Goal: Task Accomplishment & Management: Use online tool/utility

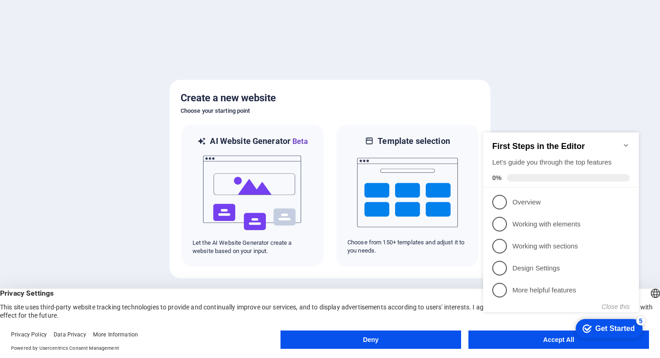
click at [625, 142] on icon "Minimize checklist" at bounding box center [625, 145] width 7 height 7
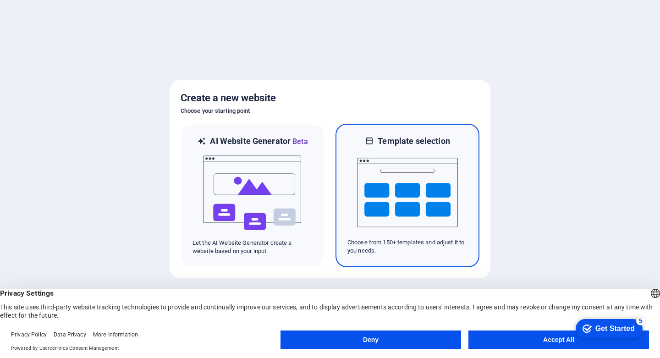
click at [360, 186] on img at bounding box center [407, 193] width 101 height 92
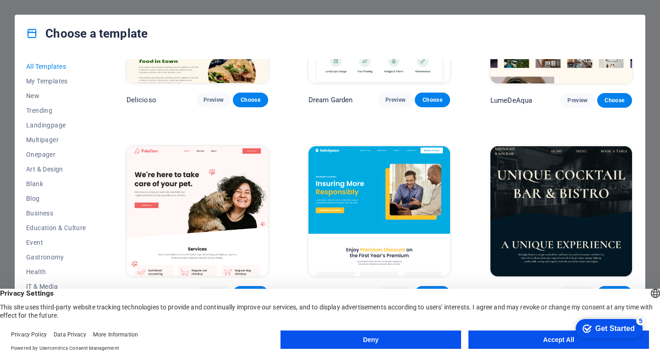
scroll to position [1576, 0]
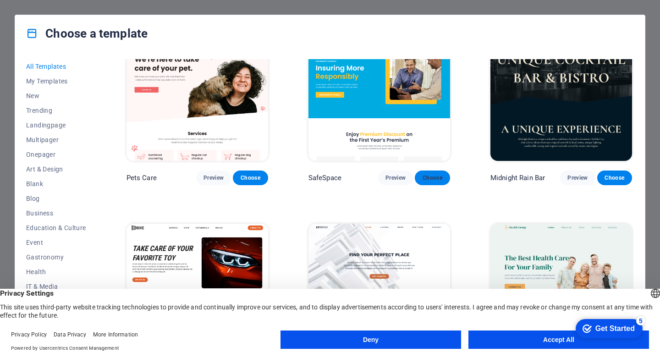
click at [439, 174] on span "Choose" at bounding box center [432, 177] width 20 height 7
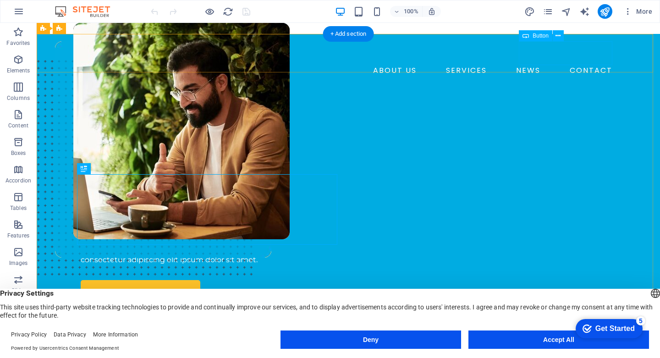
click at [571, 78] on div "BOOK A CALL" at bounding box center [355, 90] width 520 height 24
click at [559, 78] on div "BOOK A CALL" at bounding box center [355, 90] width 520 height 24
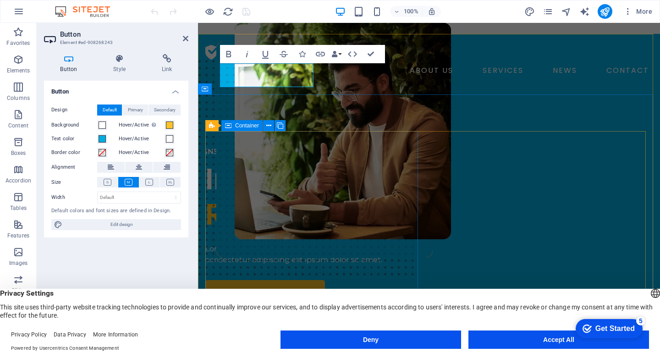
click at [312, 164] on div "INSURANCE COMPANY Insuring More Responsibly Lorem ipsum dolor sit amet, consect…" at bounding box center [313, 225] width 216 height 158
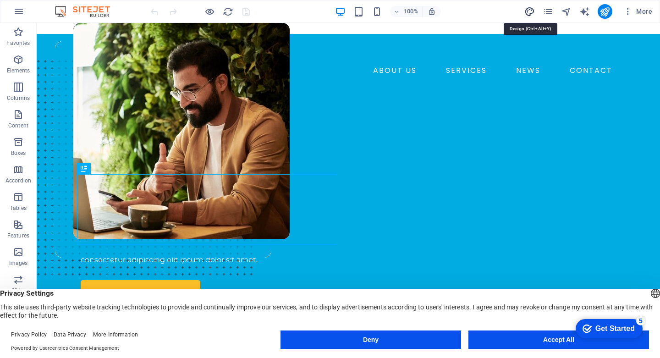
click at [216, 37] on icon "design" at bounding box center [108, 145] width 216 height 216
select select "600"
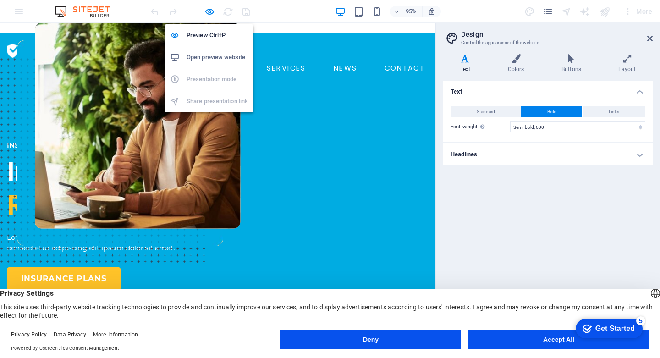
click at [208, 57] on h6 "Open preview website" at bounding box center [216, 57] width 61 height 11
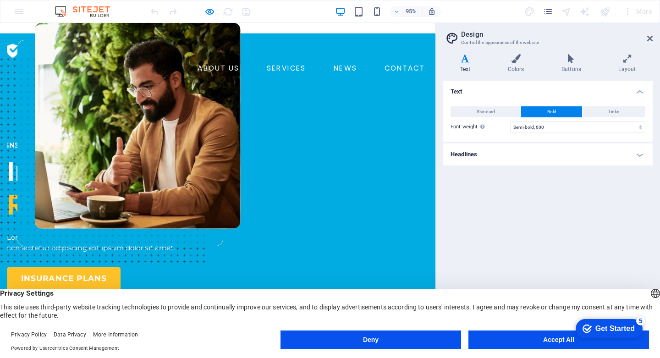
click at [75, 47] on img at bounding box center [56, 52] width 98 height 22
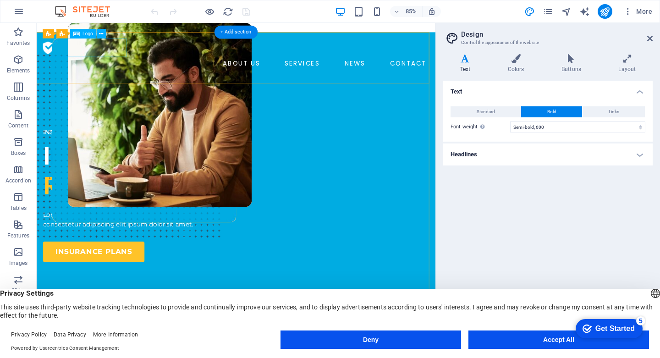
click at [47, 52] on div at bounding box center [271, 52] width 454 height 22
click at [628, 11] on icon "button" at bounding box center [627, 11] width 9 height 9
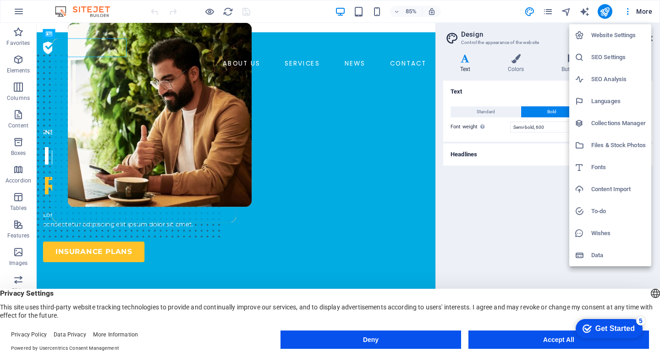
click at [611, 42] on li "Website Settings" at bounding box center [610, 35] width 82 height 22
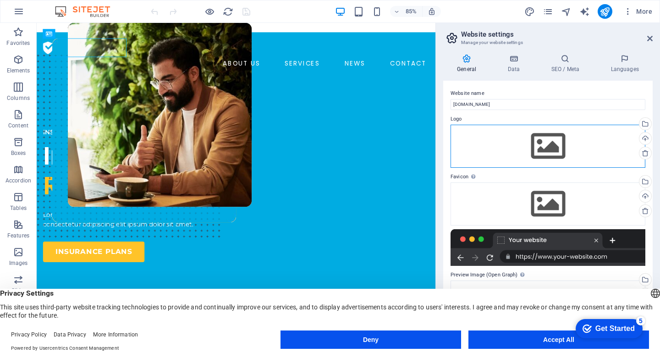
click at [539, 138] on div "Drag files here, click to choose files or select files from Files or our free s…" at bounding box center [547, 146] width 195 height 43
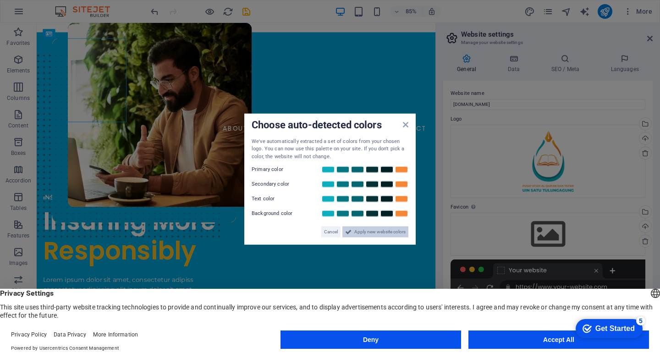
click at [372, 233] on span "Apply new website colors" at bounding box center [379, 231] width 51 height 11
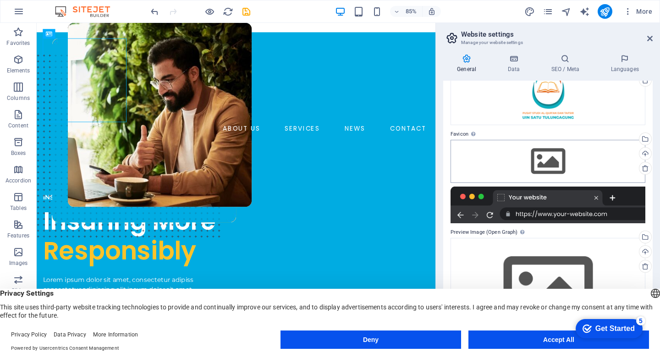
scroll to position [73, 0]
click at [124, 104] on div at bounding box center [271, 90] width 454 height 98
click at [85, 95] on div at bounding box center [271, 90] width 454 height 98
click at [73, 61] on div at bounding box center [271, 90] width 454 height 98
click at [103, 77] on div at bounding box center [271, 90] width 454 height 98
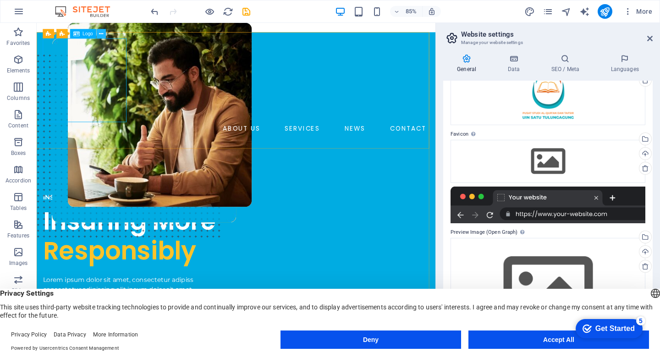
click at [103, 33] on icon at bounding box center [101, 34] width 4 height 8
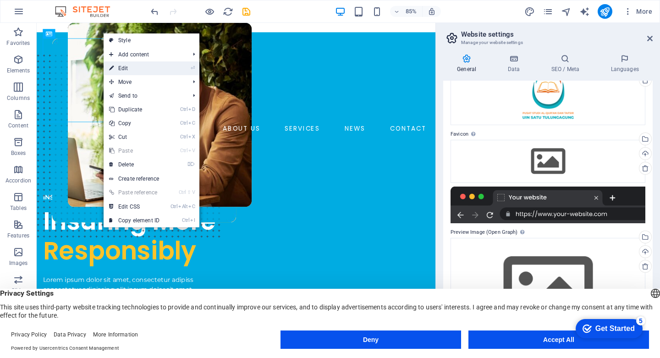
click at [121, 61] on link "⏎ Edit" at bounding box center [134, 68] width 61 height 14
select select "px"
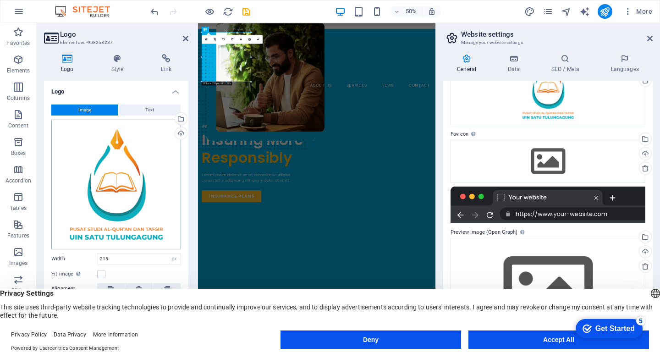
scroll to position [29, 0]
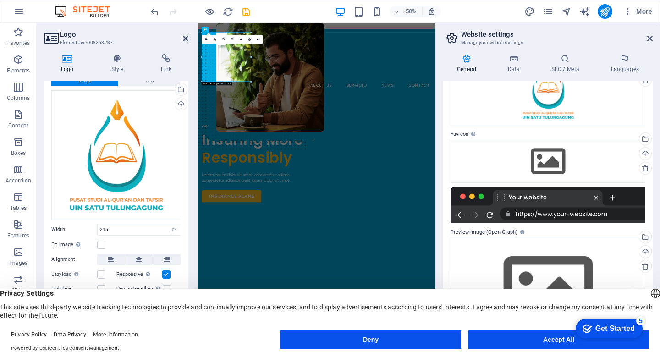
click at [186, 41] on icon at bounding box center [185, 38] width 5 height 7
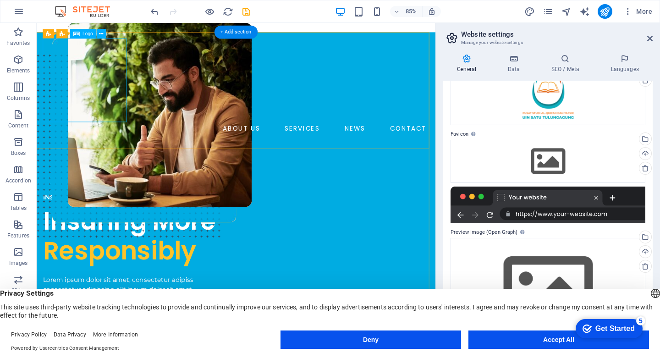
click at [80, 85] on div at bounding box center [271, 90] width 454 height 98
click at [98, 33] on button at bounding box center [101, 33] width 9 height 9
click at [96, 115] on div at bounding box center [271, 90] width 454 height 98
click at [98, 157] on div "BOOK A CALL" at bounding box center [279, 166] width 440 height 24
click at [128, 154] on div "BOOK A CALL" at bounding box center [279, 166] width 440 height 24
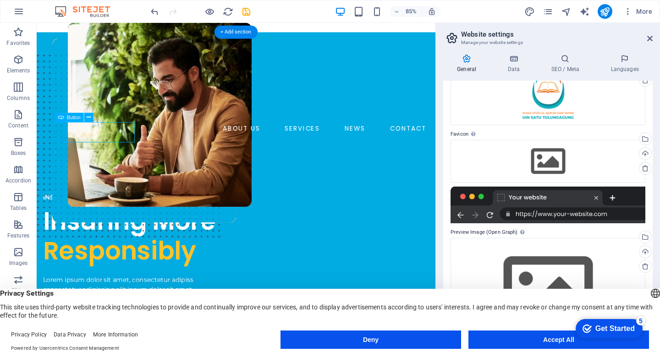
click at [128, 154] on div "BOOK A CALL" at bounding box center [279, 166] width 440 height 24
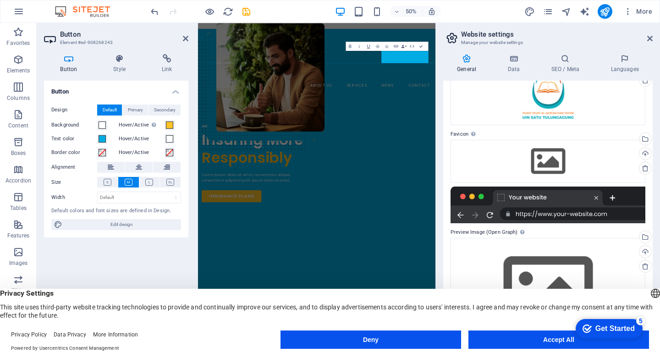
click at [180, 45] on header "Button Element #ed-908268243" at bounding box center [116, 35] width 144 height 24
click at [314, 154] on link "BOOK A CALL" at bounding box center [267, 166] width 94 height 24
click at [659, 88] on div "ABOUT US SERVICES NEWS CONTACT BOOK A CALL" at bounding box center [435, 110] width 475 height 152
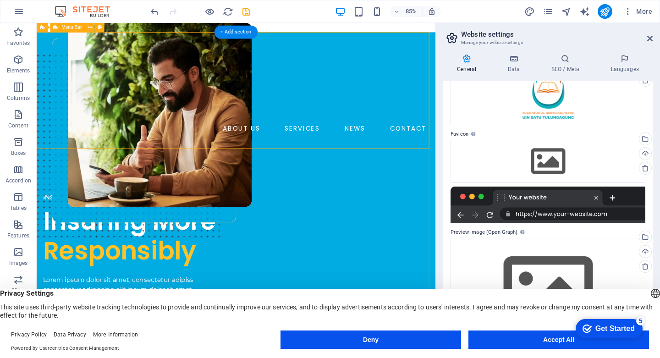
click at [203, 147] on div "ABOUT US SERVICES NEWS CONTACT BOOK A CALL" at bounding box center [271, 110] width 469 height 152
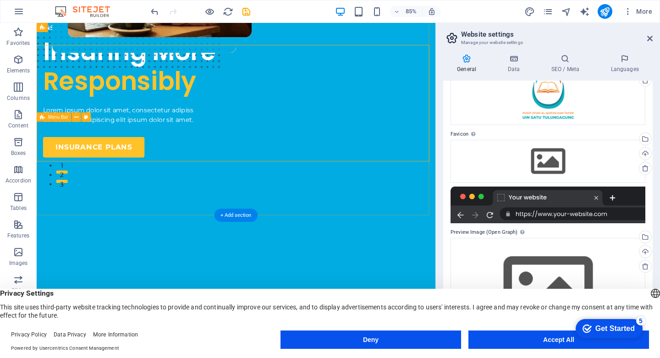
scroll to position [0, 0]
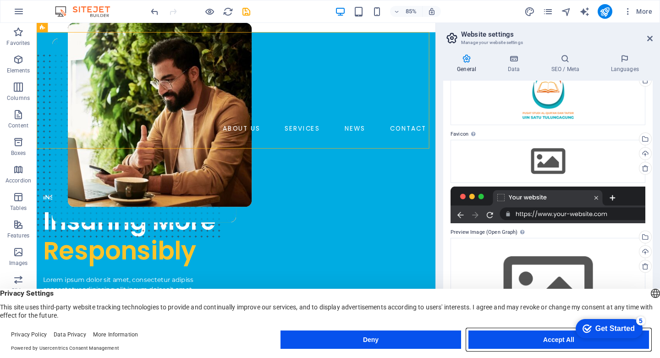
click at [523, 339] on button "Accept All" at bounding box center [558, 339] width 180 height 18
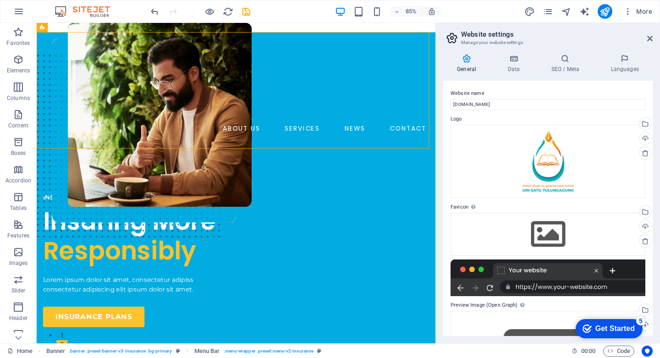
click at [458, 61] on icon at bounding box center [466, 58] width 47 height 9
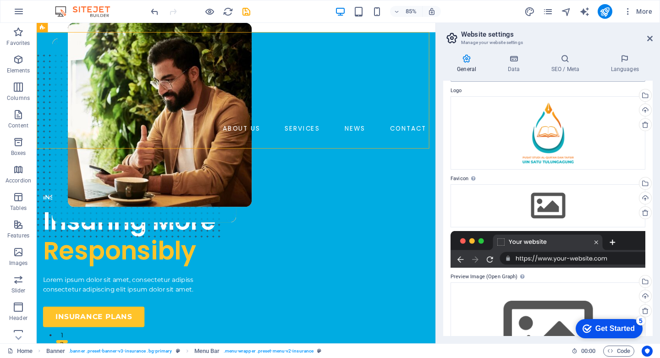
scroll to position [87, 0]
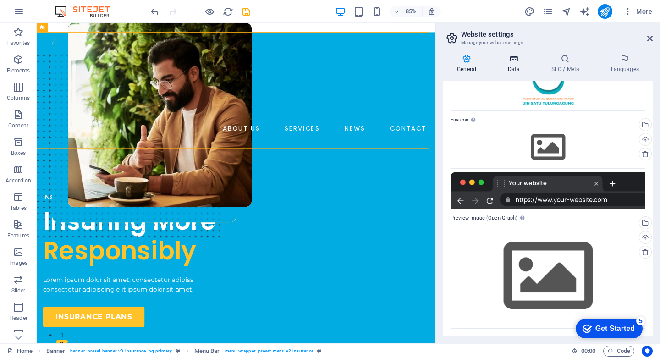
click at [512, 67] on h4 "Data" at bounding box center [515, 63] width 44 height 19
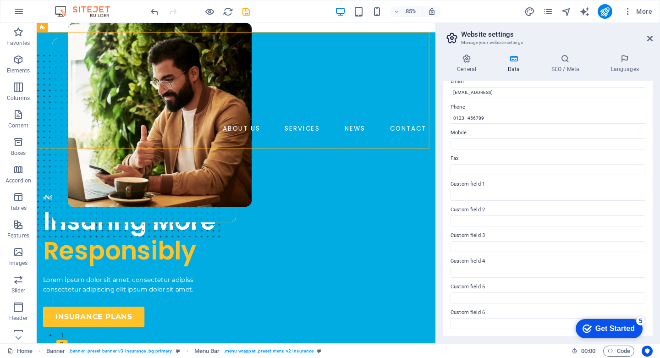
scroll to position [0, 0]
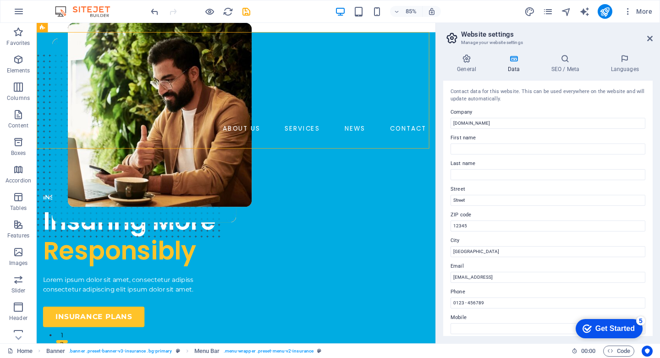
click at [647, 43] on header "Website settings Manage your website settings" at bounding box center [549, 35] width 208 height 24
click at [651, 38] on icon at bounding box center [649, 38] width 5 height 7
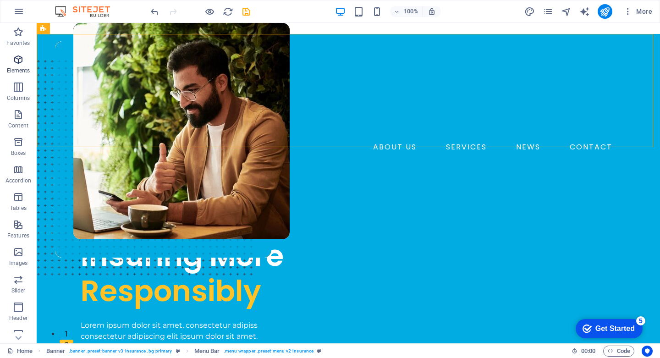
click at [20, 62] on icon "button" at bounding box center [18, 59] width 11 height 11
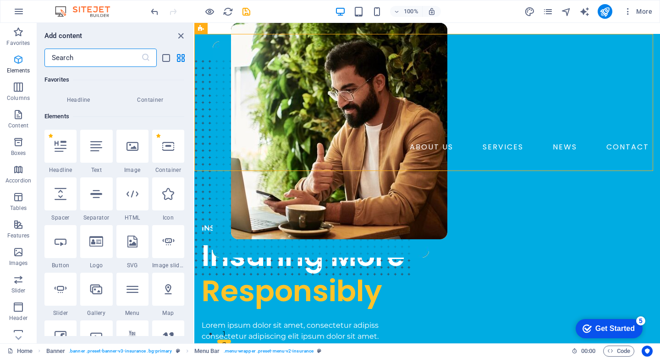
scroll to position [98, 0]
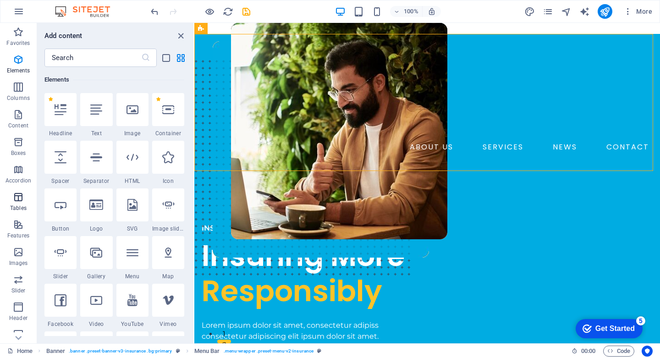
click at [23, 206] on p "Tables" at bounding box center [18, 207] width 16 height 7
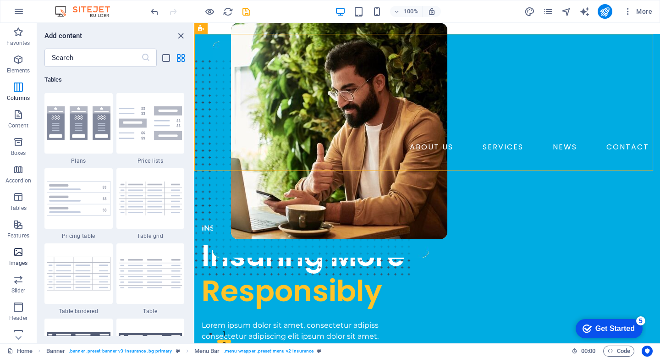
click at [16, 258] on span "Images" at bounding box center [18, 257] width 37 height 22
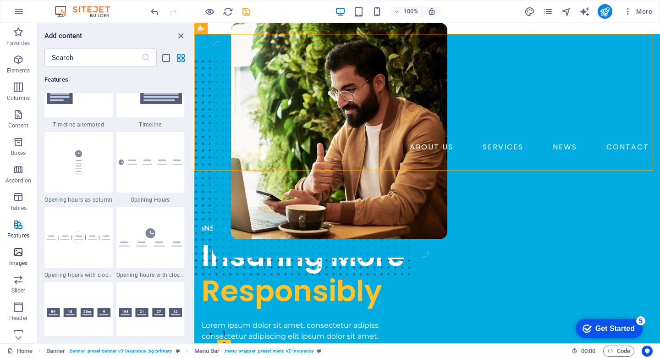
scroll to position [4644, 0]
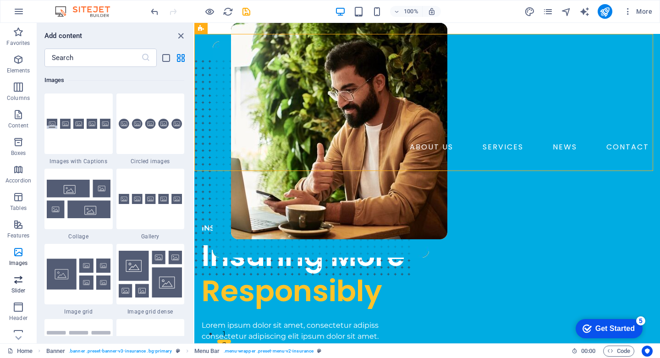
click at [16, 279] on icon "button" at bounding box center [18, 279] width 11 height 11
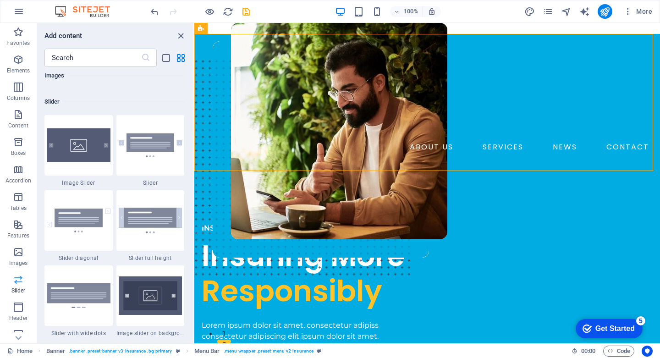
scroll to position [5193, 0]
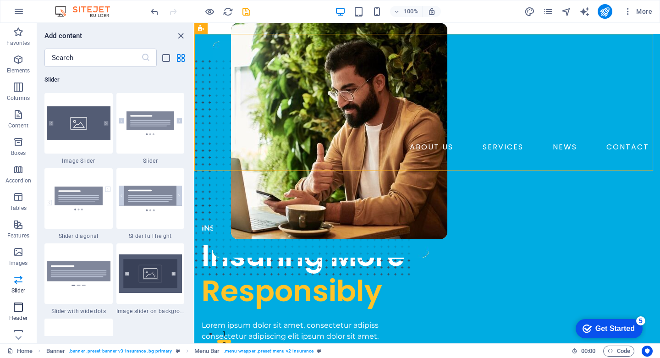
click at [16, 300] on button "Header" at bounding box center [18, 311] width 37 height 27
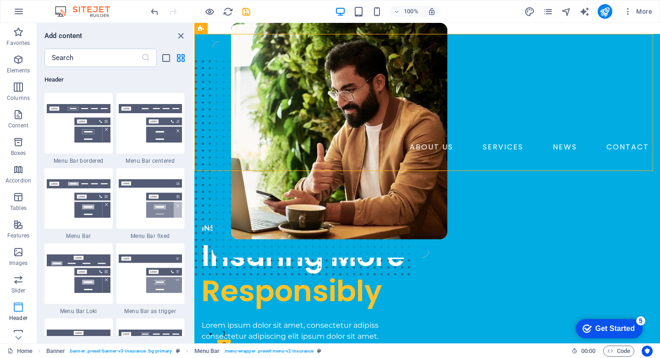
scroll to position [5516, 0]
click at [16, 334] on icon at bounding box center [18, 337] width 13 height 13
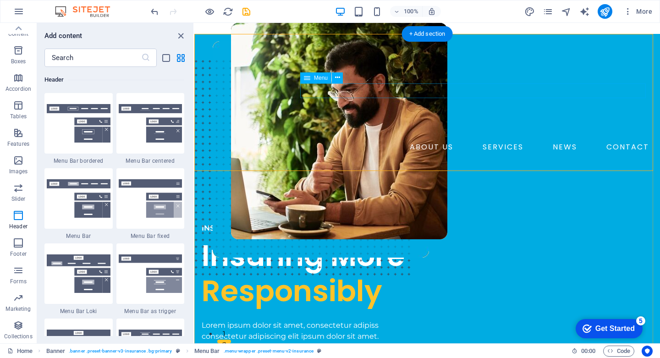
click at [303, 140] on nav "ABOUT US SERVICES NEWS CONTACT" at bounding box center [427, 147] width 451 height 15
click at [430, 117] on div "ABOUT US SERVICES NEWS CONTACT BOOK A CALL" at bounding box center [426, 110] width 465 height 152
click at [184, 31] on icon "close panel" at bounding box center [180, 36] width 11 height 11
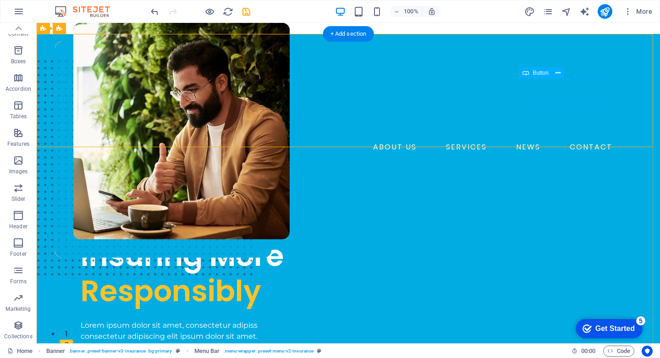
click at [560, 154] on div "BOOK A CALL" at bounding box center [355, 166] width 520 height 24
click at [557, 75] on icon at bounding box center [557, 73] width 5 height 10
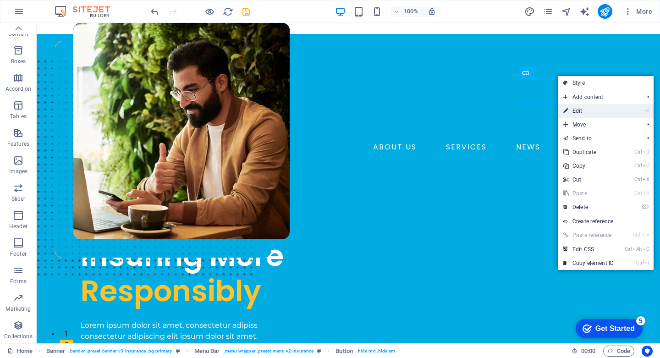
click at [576, 113] on link "⏎ Edit" at bounding box center [587, 111] width 61 height 14
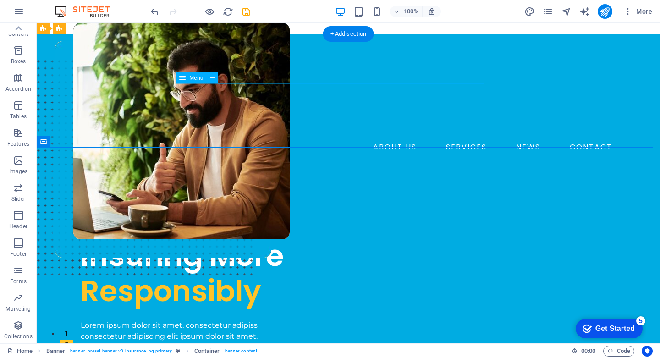
click at [207, 140] on nav "ABOUT US SERVICES NEWS CONTACT" at bounding box center [348, 147] width 535 height 15
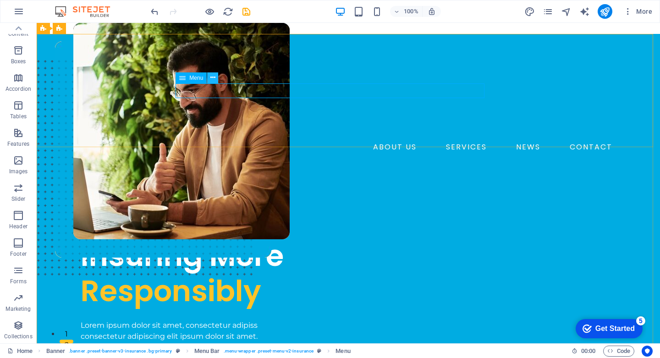
click at [210, 76] on icon at bounding box center [212, 78] width 5 height 10
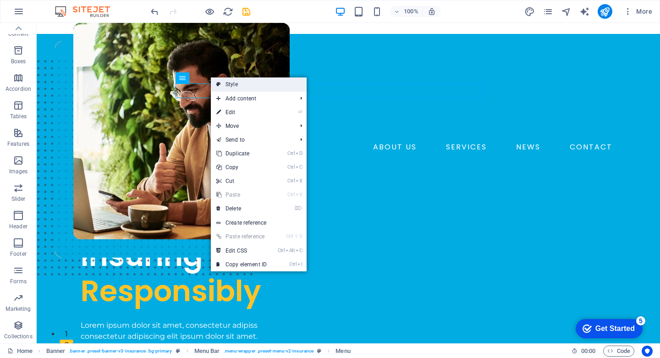
drag, startPoint x: 221, startPoint y: 82, endPoint x: 71, endPoint y: 84, distance: 150.3
click at [221, 82] on link "Style" at bounding box center [259, 84] width 96 height 14
select select "rem"
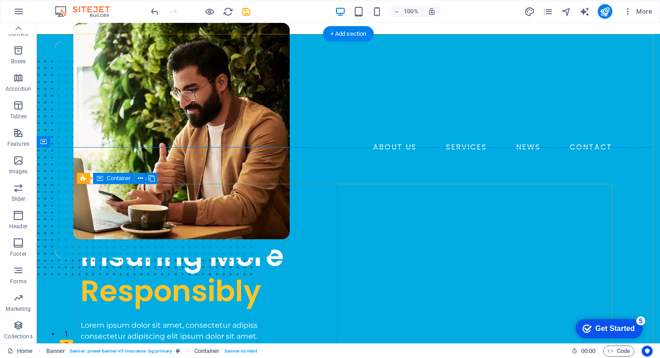
click at [279, 223] on div "INSURANCE COMPANY Insuring More Responsibly Lorem ipsum dolor sit amet, consect…" at bounding box center [211, 302] width 260 height 158
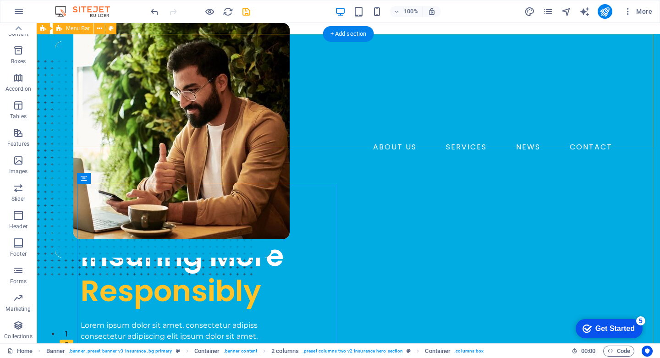
click at [396, 122] on div "ABOUT US SERVICES NEWS CONTACT Send Us Article" at bounding box center [348, 110] width 623 height 152
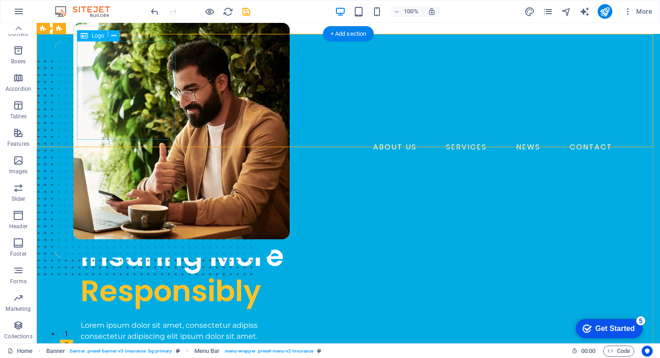
click at [129, 92] on div at bounding box center [348, 90] width 535 height 98
click at [117, 69] on div at bounding box center [348, 90] width 535 height 98
click at [114, 36] on icon at bounding box center [113, 36] width 5 height 10
click at [65, 119] on div "ABOUT US SERVICES NEWS CONTACT Send Us Article" at bounding box center [348, 110] width 623 height 152
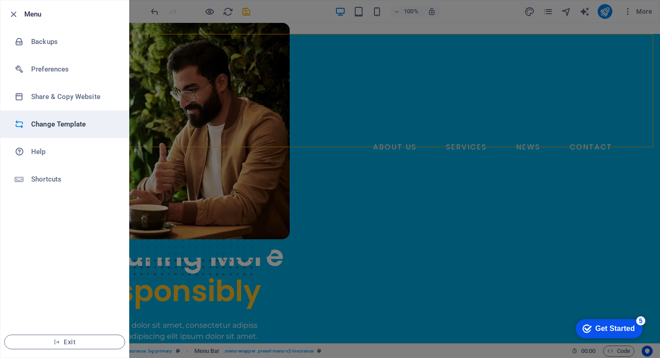
click at [58, 126] on h6 "Change Template" at bounding box center [73, 124] width 85 height 11
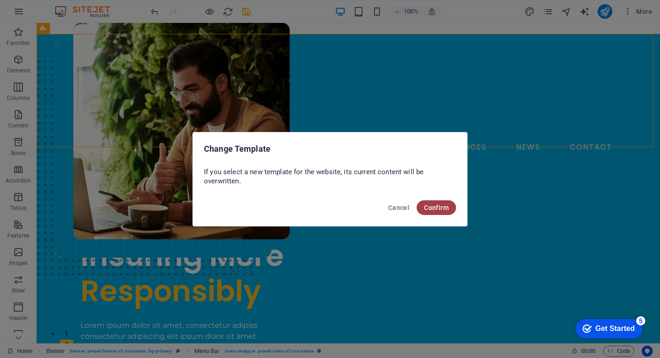
click at [440, 212] on button "Confirm" at bounding box center [435, 207] width 39 height 15
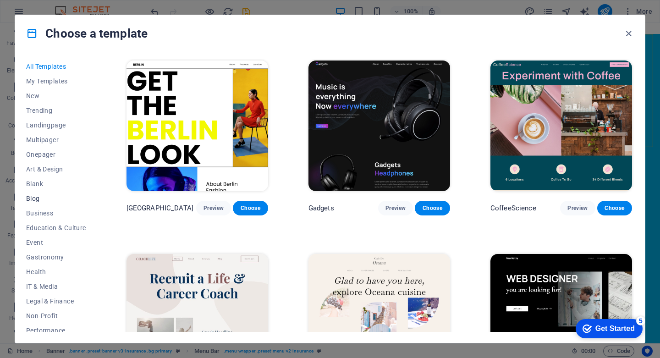
scroll to position [37, 0]
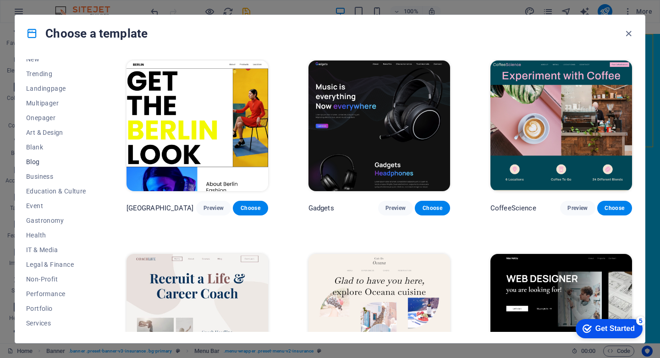
click at [31, 161] on span "Blog" at bounding box center [56, 161] width 60 height 7
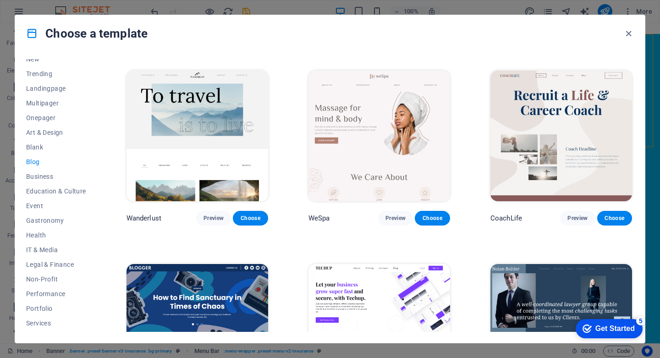
scroll to position [570, 0]
click at [61, 189] on span "Education & Culture" at bounding box center [56, 190] width 60 height 7
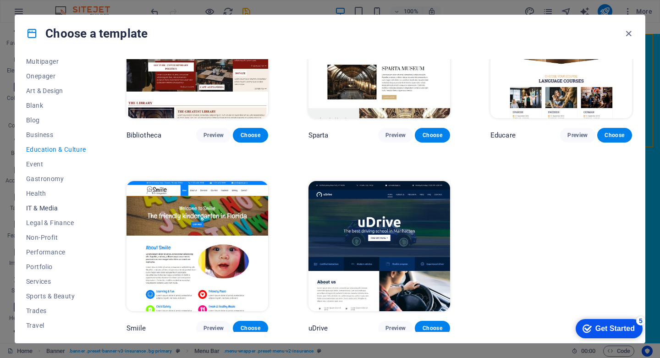
scroll to position [78, 0]
click at [44, 210] on span "IT & Media" at bounding box center [56, 208] width 60 height 7
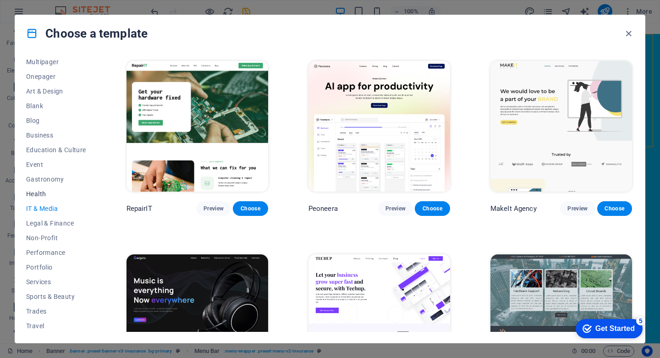
click at [39, 193] on span "Health" at bounding box center [56, 193] width 60 height 7
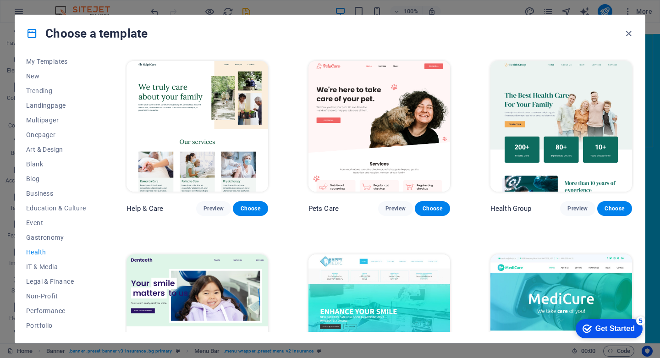
scroll to position [19, 0]
click at [40, 193] on span "Business" at bounding box center [56, 193] width 60 height 7
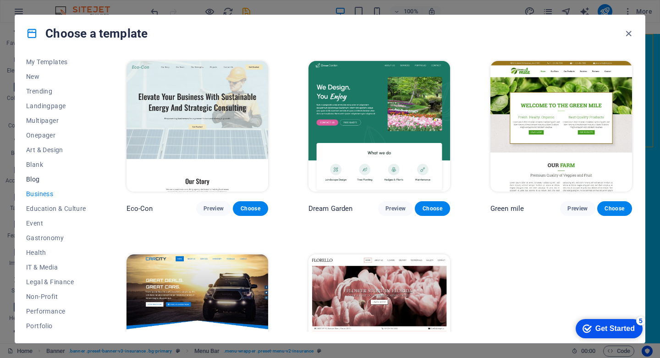
click at [38, 175] on span "Blog" at bounding box center [56, 178] width 60 height 7
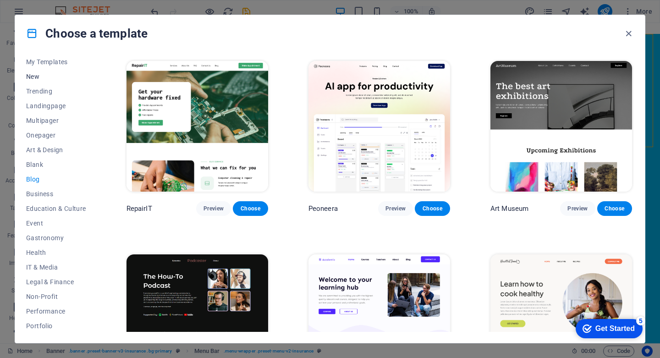
click at [59, 82] on button "New" at bounding box center [56, 76] width 60 height 15
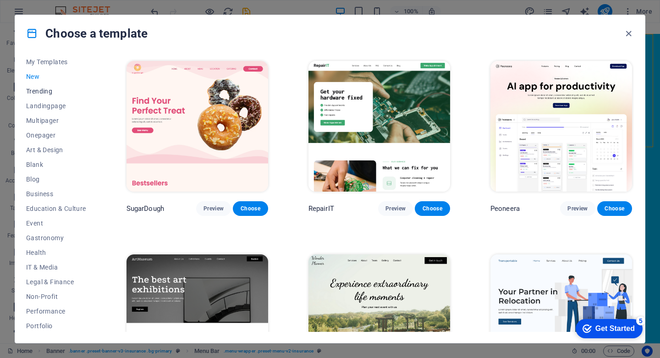
click at [41, 85] on button "Trending" at bounding box center [56, 91] width 60 height 15
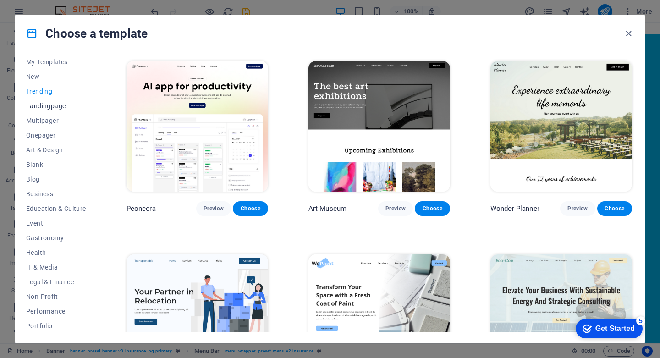
click at [46, 107] on span "Landingpage" at bounding box center [56, 105] width 60 height 7
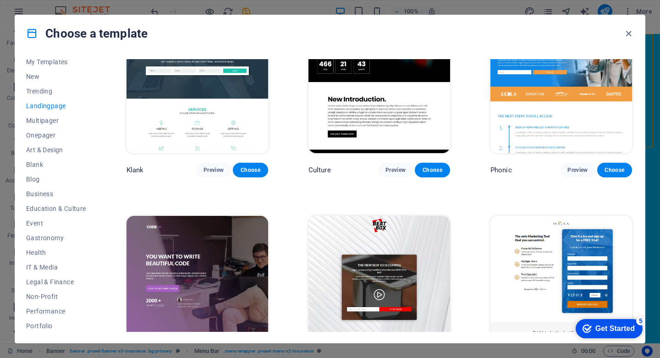
scroll to position [0, 0]
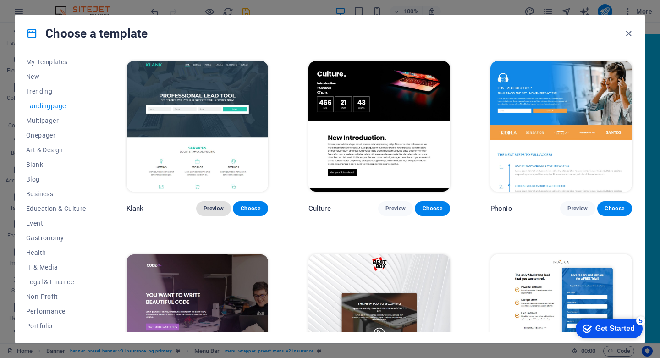
click at [217, 202] on button "Preview" at bounding box center [213, 208] width 35 height 15
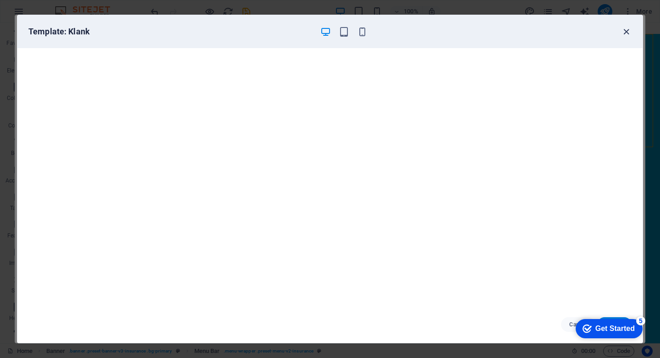
click at [625, 35] on icon "button" at bounding box center [626, 32] width 11 height 11
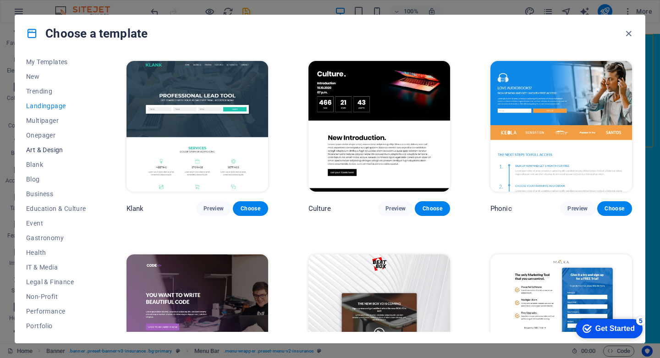
click at [47, 145] on button "Art & Design" at bounding box center [56, 149] width 60 height 15
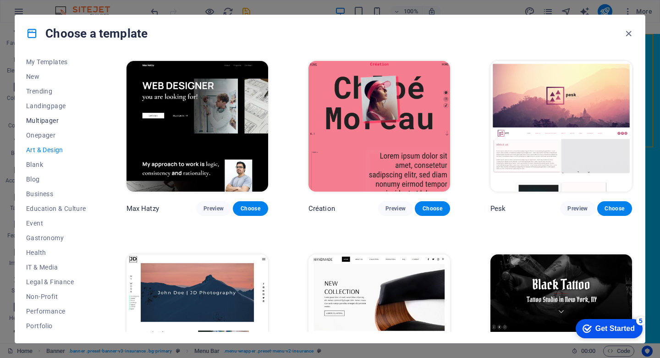
click at [40, 122] on span "Multipager" at bounding box center [56, 120] width 60 height 7
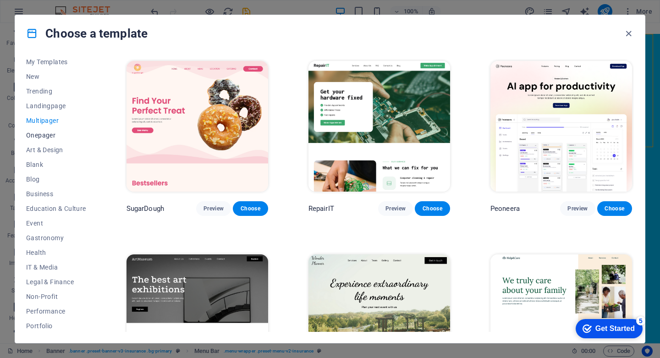
click at [53, 137] on span "Onepager" at bounding box center [56, 134] width 60 height 7
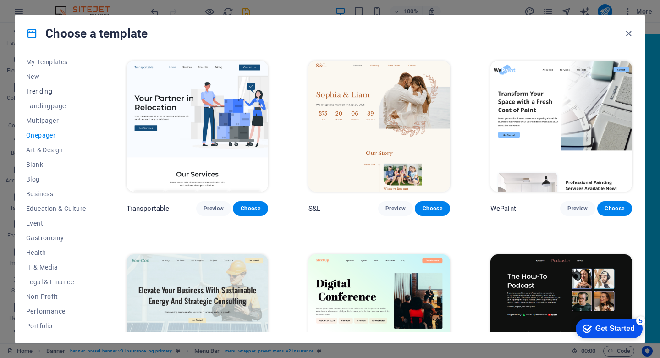
click at [36, 91] on span "Trending" at bounding box center [56, 90] width 60 height 7
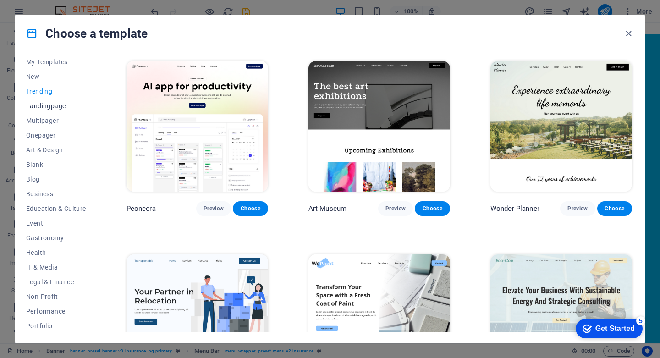
click at [39, 106] on span "Landingpage" at bounding box center [56, 105] width 60 height 7
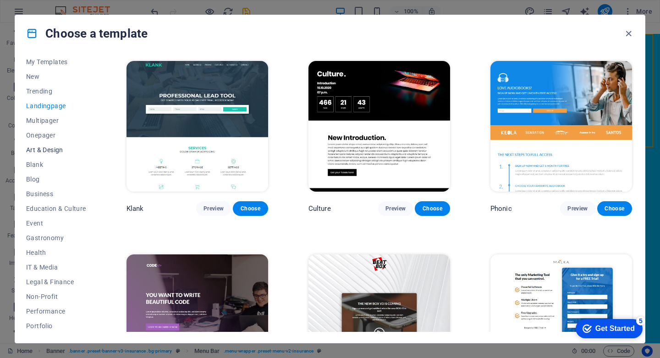
click at [38, 145] on button "Art & Design" at bounding box center [56, 149] width 60 height 15
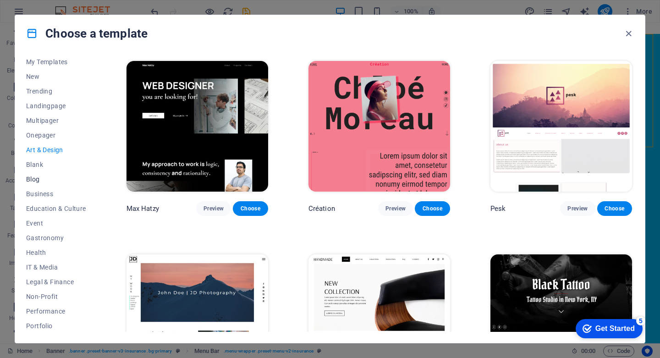
click at [40, 174] on button "Blog" at bounding box center [56, 179] width 60 height 15
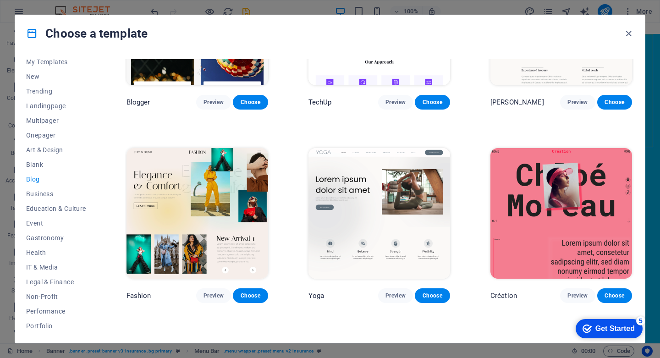
scroll to position [735, 0]
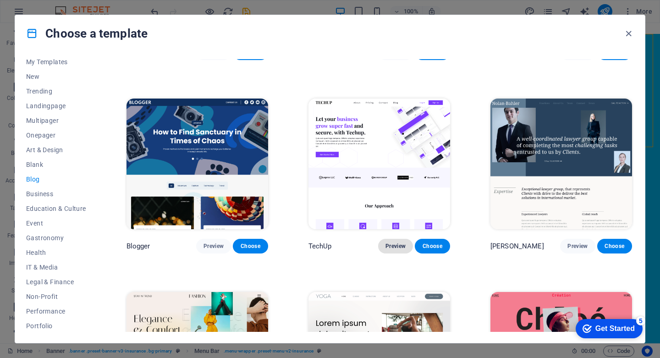
click at [399, 242] on span "Preview" at bounding box center [395, 245] width 20 height 7
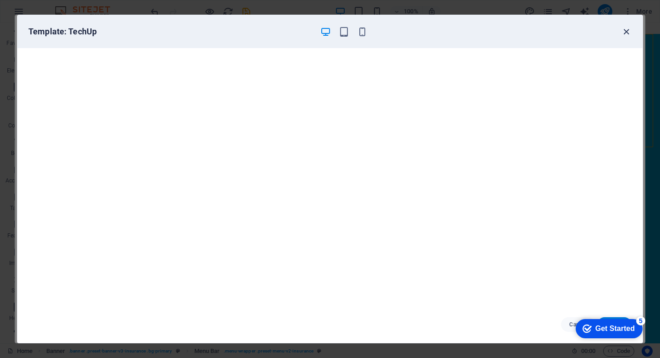
click at [630, 33] on icon "button" at bounding box center [626, 32] width 11 height 11
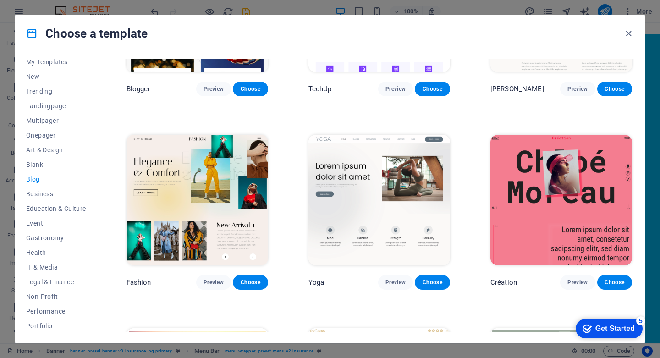
scroll to position [894, 0]
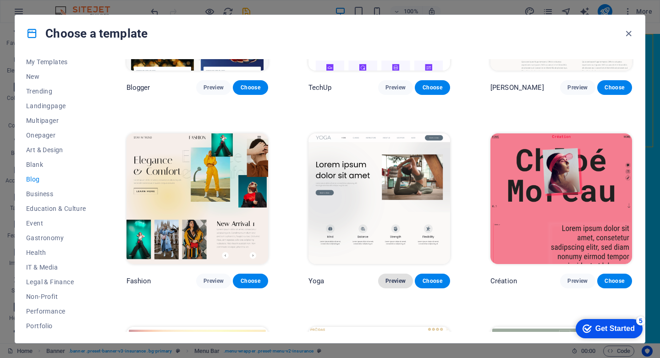
click at [389, 277] on span "Preview" at bounding box center [395, 280] width 20 height 7
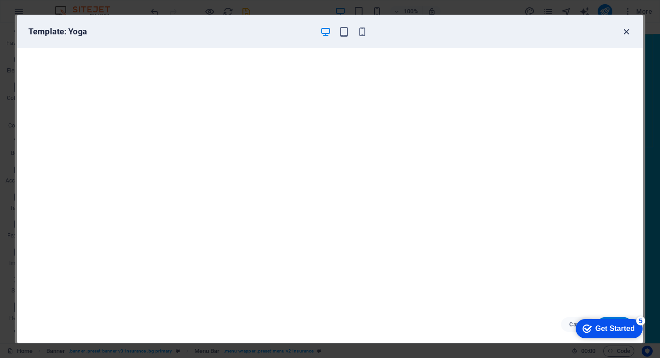
click at [624, 31] on icon "button" at bounding box center [626, 32] width 11 height 11
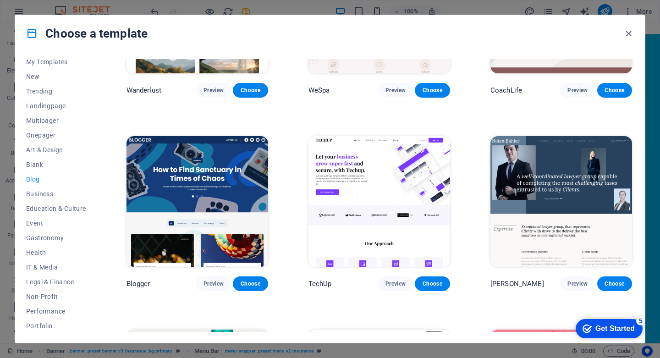
scroll to position [746, 0]
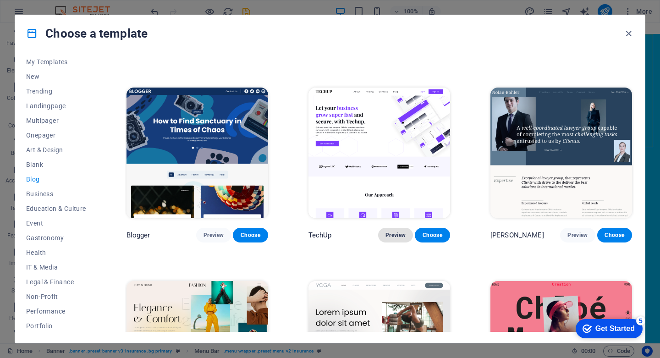
click at [390, 231] on span "Preview" at bounding box center [395, 234] width 20 height 7
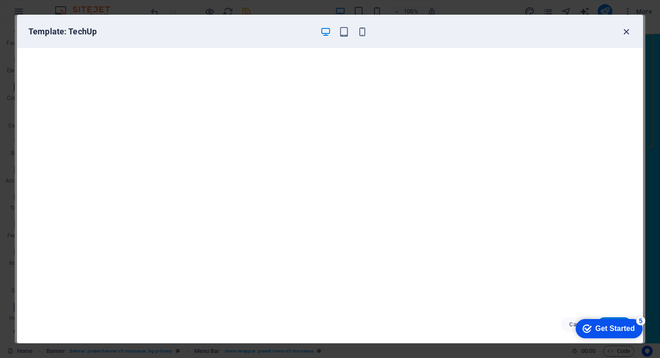
click at [630, 33] on icon "button" at bounding box center [626, 32] width 11 height 11
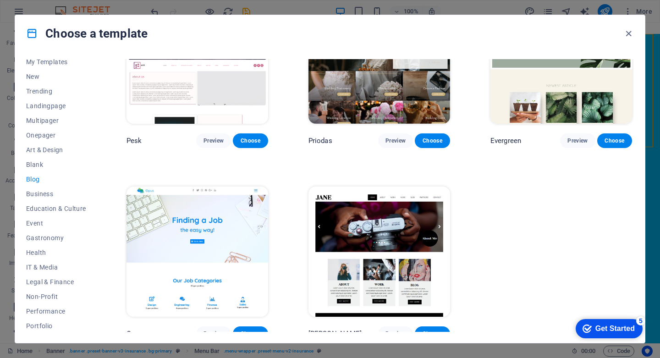
scroll to position [1226, 0]
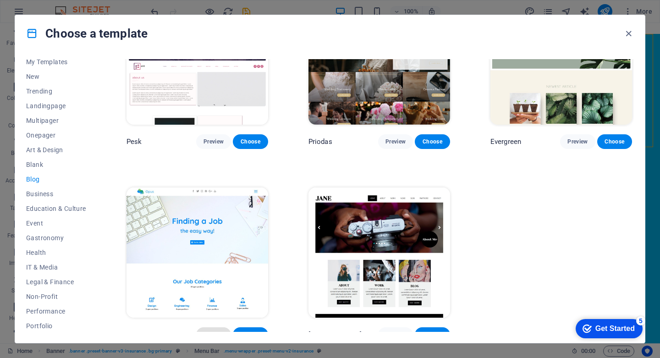
click at [216, 331] on span "Preview" at bounding box center [213, 334] width 20 height 7
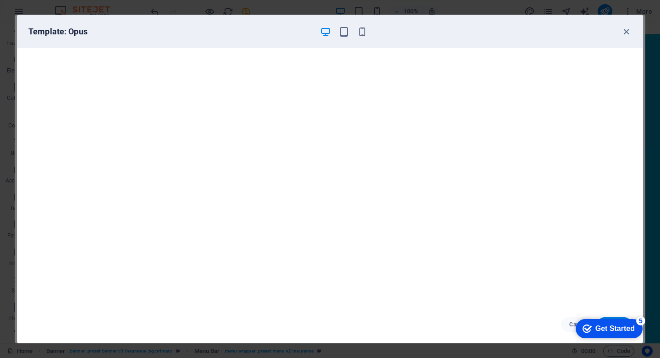
click at [607, 329] on div "Get Started" at bounding box center [614, 328] width 39 height 8
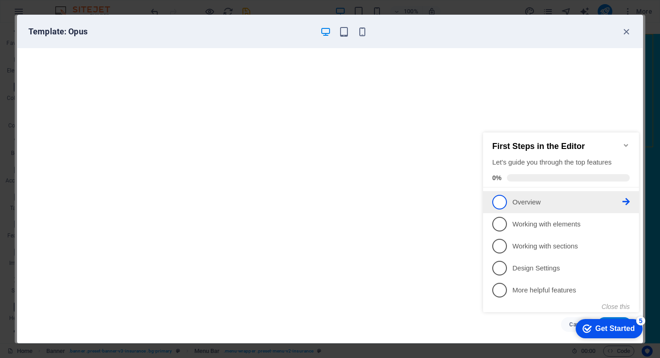
click at [494, 197] on span "1" at bounding box center [499, 202] width 15 height 15
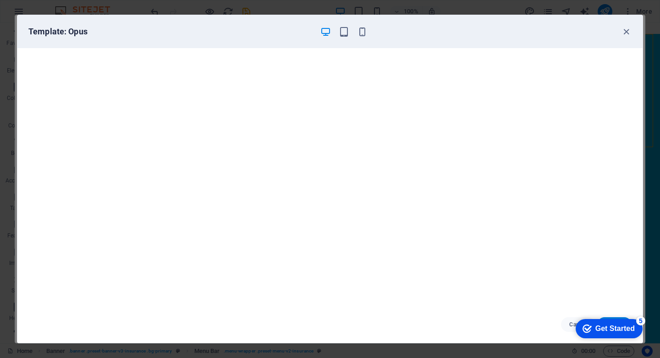
click at [586, 330] on icon "checkmark" at bounding box center [586, 328] width 9 height 9
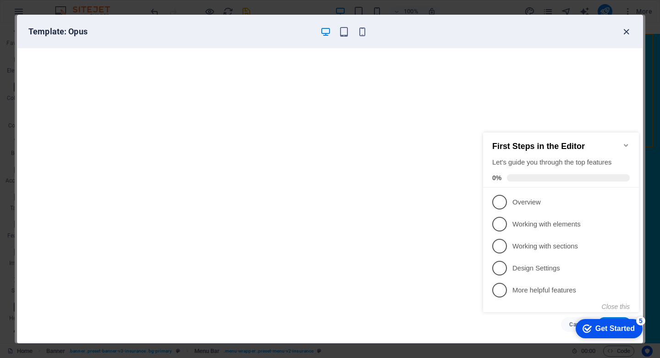
click at [624, 28] on icon "button" at bounding box center [626, 32] width 11 height 11
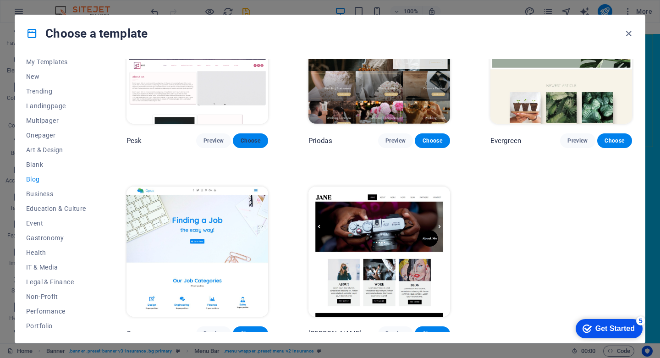
click at [255, 137] on span "Choose" at bounding box center [250, 140] width 20 height 7
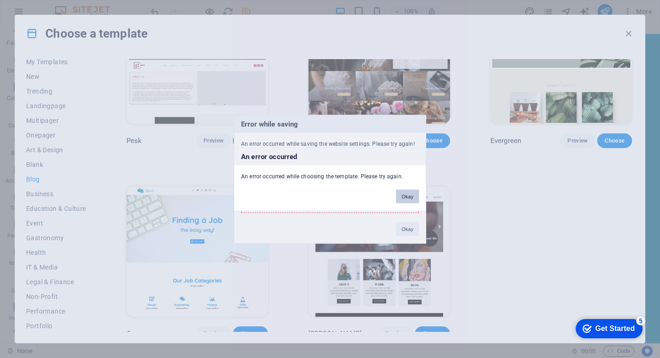
click at [401, 197] on button "Okay" at bounding box center [407, 196] width 23 height 14
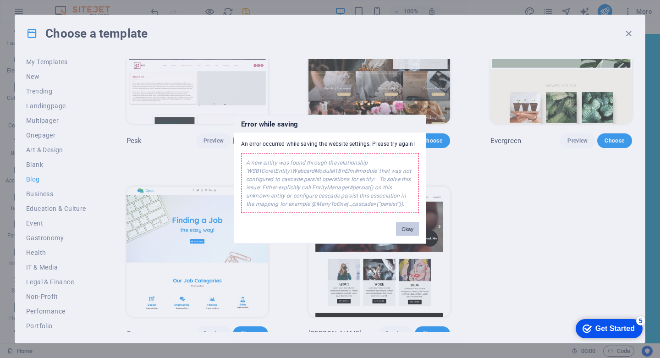
click at [405, 229] on button "Okay" at bounding box center [407, 229] width 23 height 14
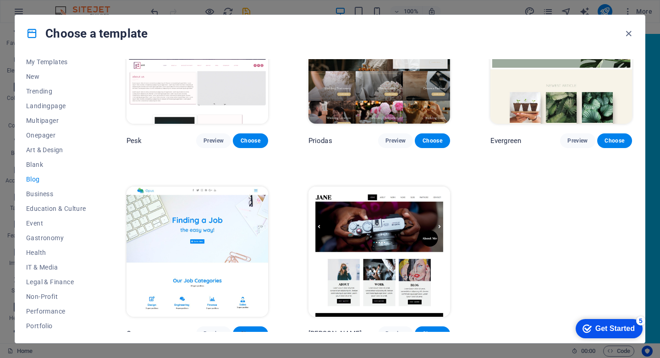
click at [250, 330] on span "Choose" at bounding box center [250, 333] width 20 height 7
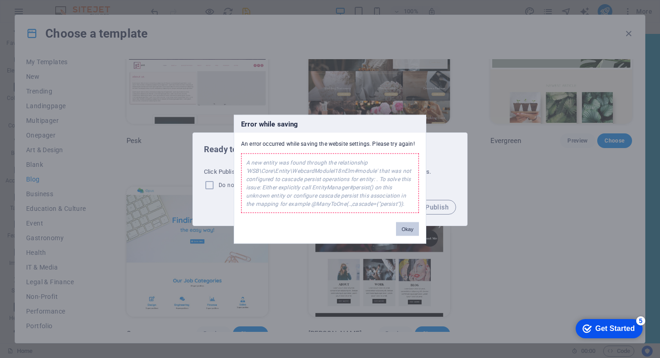
click at [411, 231] on button "Okay" at bounding box center [407, 229] width 23 height 14
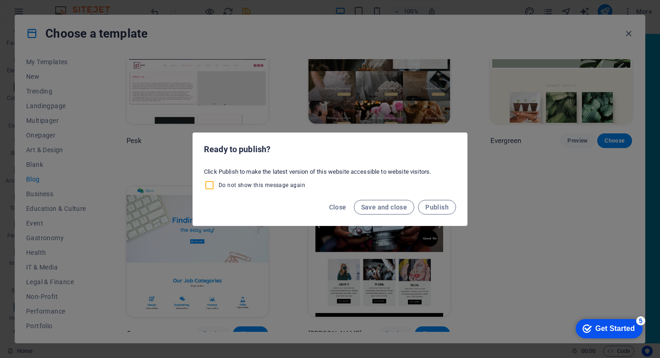
click at [215, 186] on input "Do not show this message again" at bounding box center [211, 185] width 15 height 11
checkbox input "true"
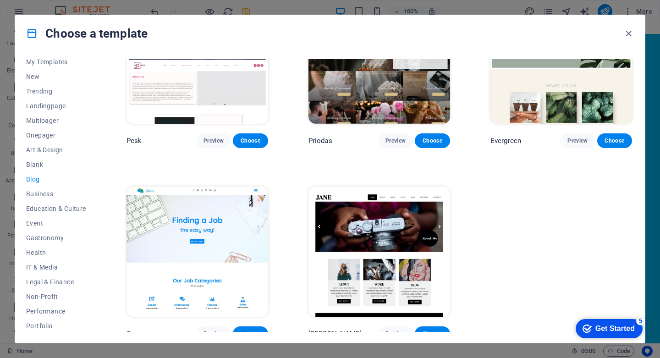
click at [259, 326] on button "Choose" at bounding box center [250, 333] width 35 height 15
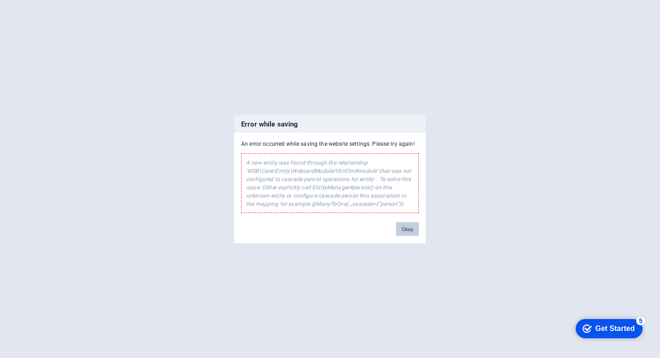
click at [399, 229] on button "Okay" at bounding box center [407, 229] width 23 height 14
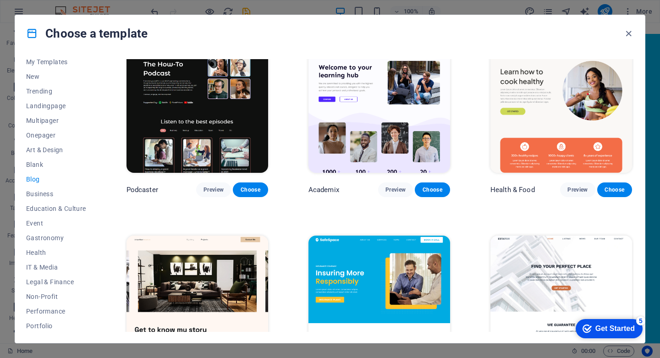
scroll to position [0, 0]
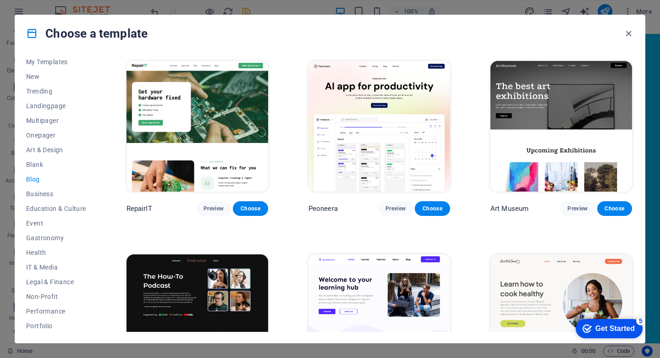
click at [595, 331] on div "Get Started" at bounding box center [614, 328] width 39 height 8
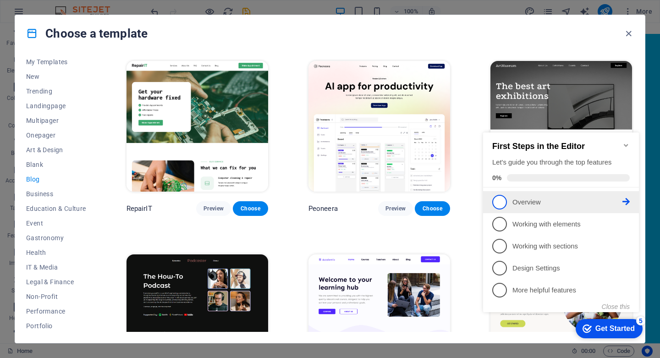
click at [624, 198] on icon at bounding box center [625, 201] width 7 height 7
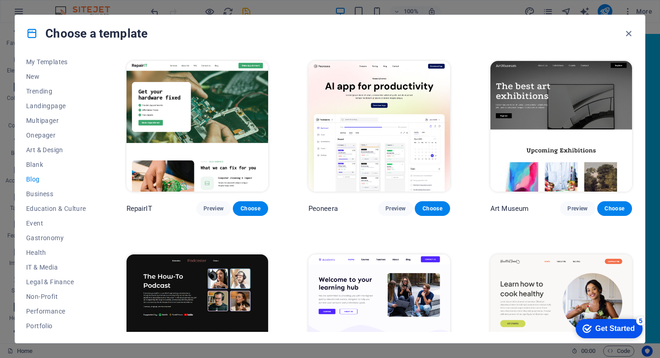
click at [596, 325] on div "Get Started" at bounding box center [614, 328] width 39 height 8
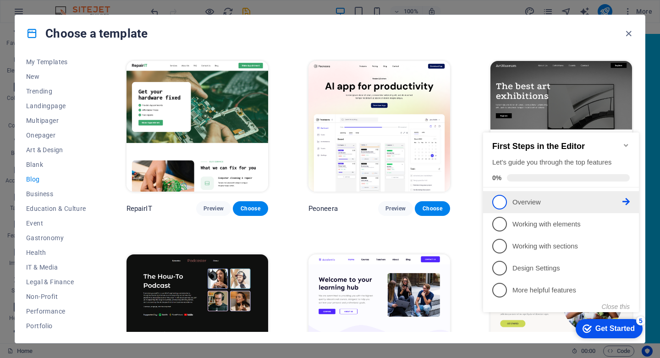
click at [504, 200] on span "1" at bounding box center [499, 202] width 15 height 15
